Goal: Transaction & Acquisition: Purchase product/service

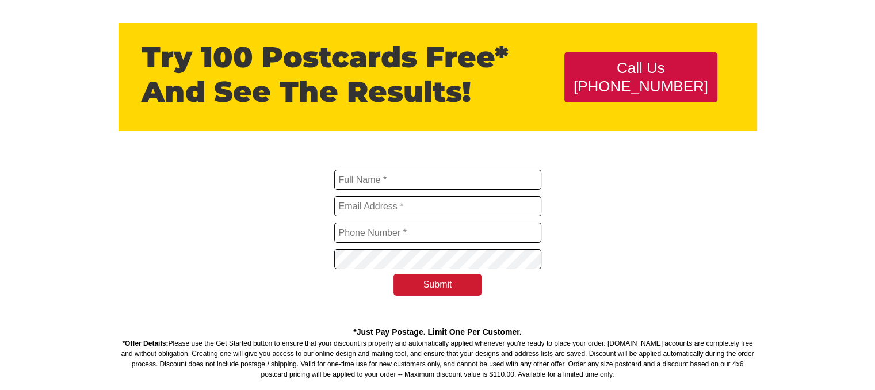
click at [320, 163] on div "Submit *Just Pay Postage. Limit One Per Customer. *Offer Details:" at bounding box center [437, 269] width 655 height 221
click at [362, 179] on input "text" at bounding box center [437, 180] width 207 height 20
type input "Tracie Jones"
type input "development@mtsiseniorcenter.org"
type input "4252210702"
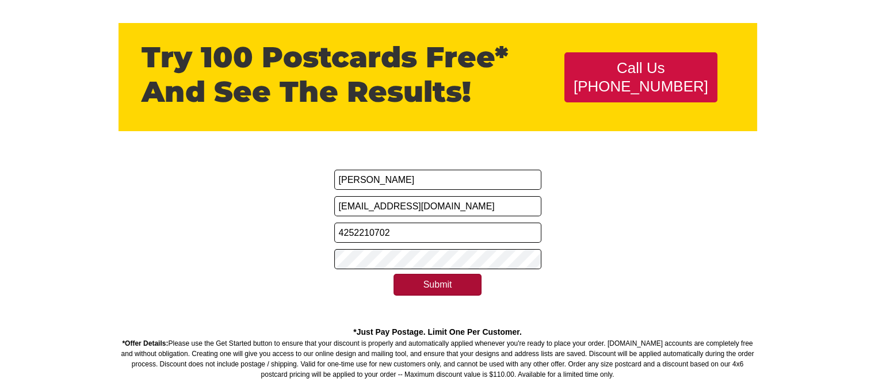
click at [428, 286] on button "Submit" at bounding box center [437, 285] width 89 height 22
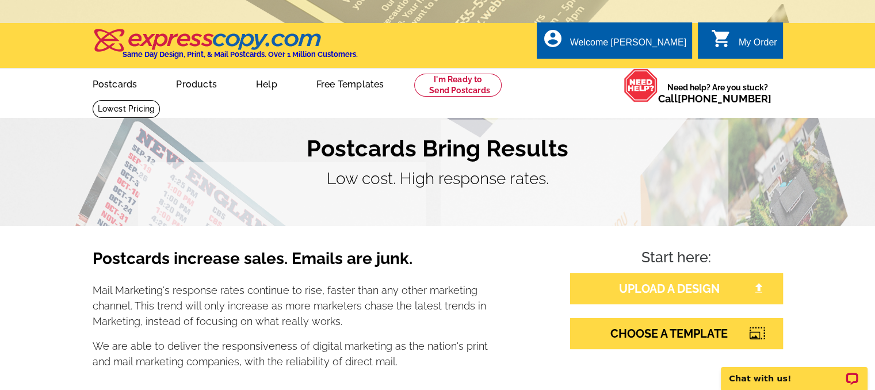
click at [637, 292] on link "UPLOAD A DESIGN" at bounding box center [676, 288] width 213 height 31
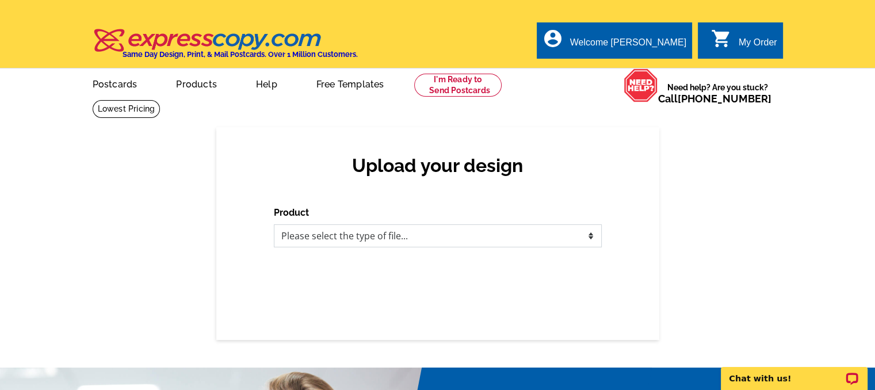
click at [398, 234] on select "Please select the type of file... Postcards Business Cards Letters and flyers G…" at bounding box center [438, 235] width 328 height 23
select select "1"
click at [274, 225] on select "Please select the type of file... Postcards Business Cards Letters and flyers G…" at bounding box center [438, 235] width 328 height 23
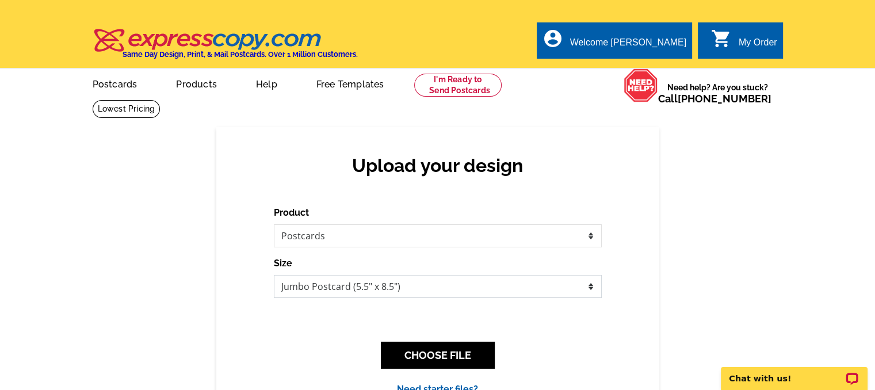
click at [590, 290] on select "Jumbo Postcard (5.5" x 8.5") Regular Postcard (4.25" x 5.6") Panoramic Postcard…" at bounding box center [438, 286] width 328 height 23
select select "1"
click at [274, 275] on select "Jumbo Postcard (5.5" x 8.5") Regular Postcard (4.25" x 5.6") Panoramic Postcard…" at bounding box center [438, 286] width 328 height 23
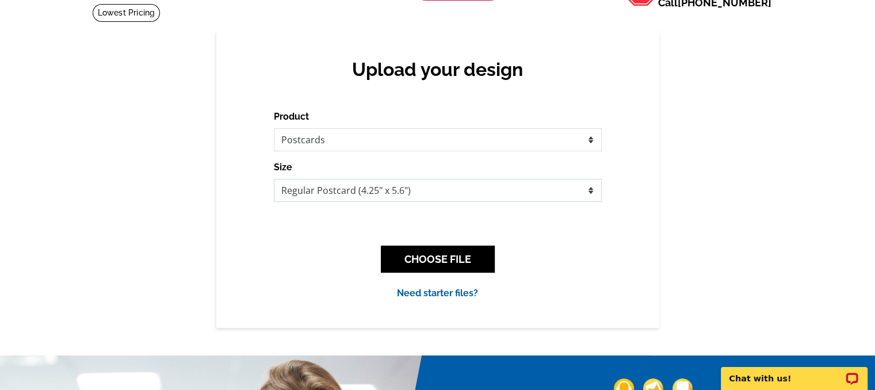
scroll to position [101, 0]
